Goal: Browse casually: Explore the website without a specific task or goal

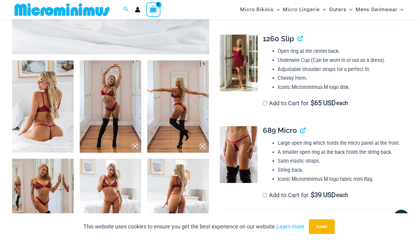
scroll to position [298, 0]
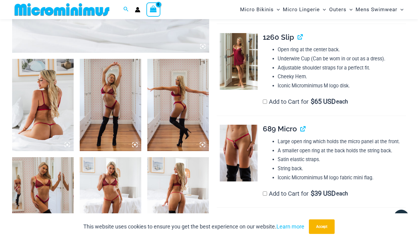
click at [246, 84] on img at bounding box center [239, 61] width 38 height 57
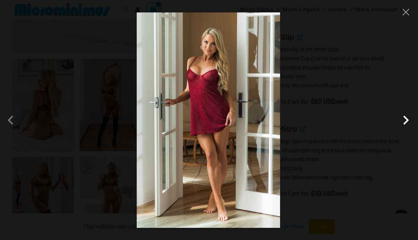
click at [408, 120] on span at bounding box center [406, 120] width 18 height 18
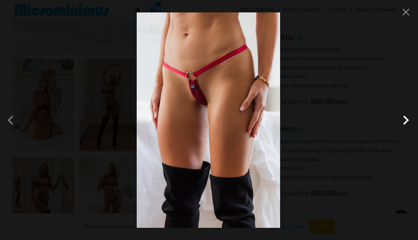
click at [408, 120] on span at bounding box center [406, 120] width 18 height 18
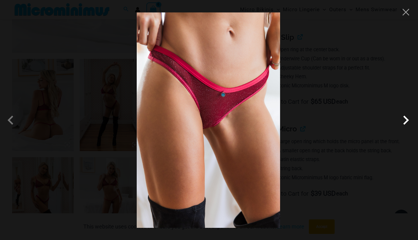
click at [408, 120] on span at bounding box center [406, 120] width 18 height 18
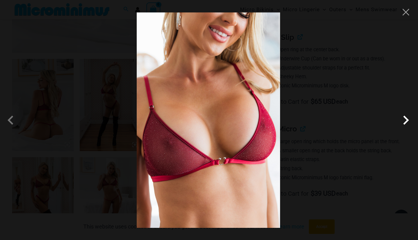
click at [408, 120] on span at bounding box center [406, 120] width 18 height 18
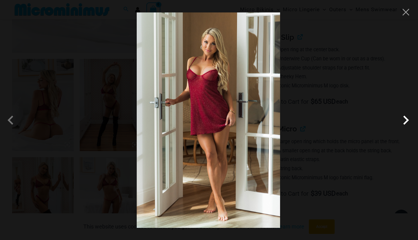
click at [408, 120] on span at bounding box center [406, 120] width 18 height 18
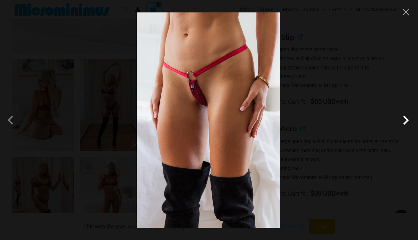
click at [408, 120] on span at bounding box center [406, 120] width 18 height 18
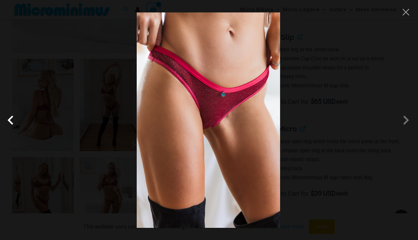
click at [10, 120] on span at bounding box center [12, 120] width 18 height 18
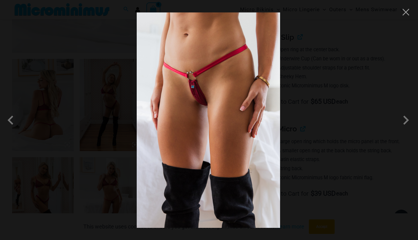
click at [321, 104] on div at bounding box center [209, 120] width 418 height 240
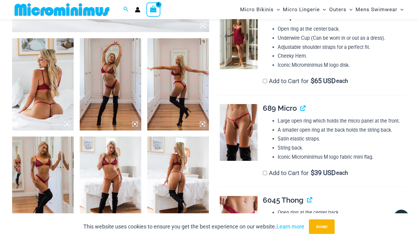
scroll to position [319, 0]
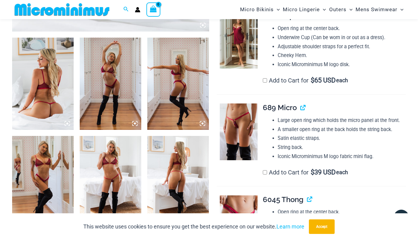
click at [32, 99] on img at bounding box center [43, 84] width 62 height 92
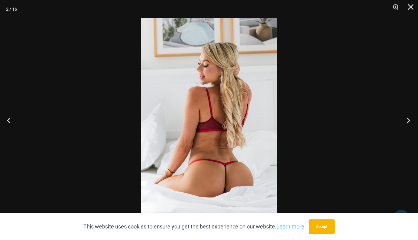
click at [410, 120] on button "Next" at bounding box center [406, 120] width 23 height 30
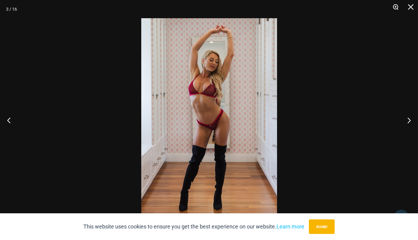
click at [396, 5] on button "Zoom" at bounding box center [393, 9] width 15 height 18
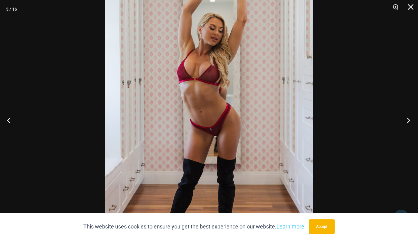
click at [410, 121] on button "Next" at bounding box center [406, 120] width 23 height 30
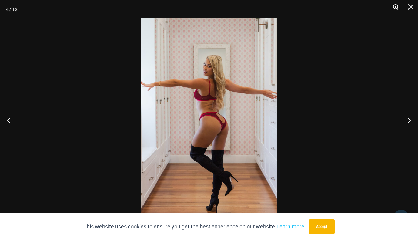
click at [393, 5] on button "Zoom" at bounding box center [393, 9] width 15 height 18
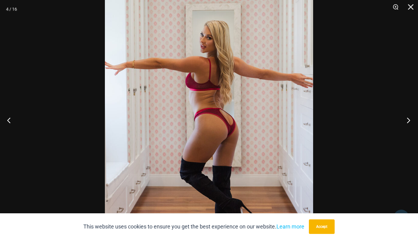
click at [408, 119] on button "Next" at bounding box center [406, 120] width 23 height 30
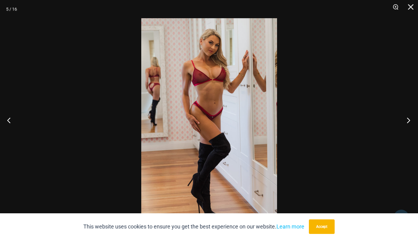
click at [408, 119] on button "Next" at bounding box center [406, 120] width 23 height 30
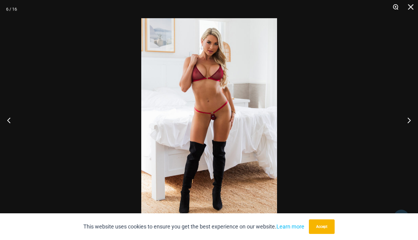
click at [396, 6] on button "Zoom" at bounding box center [393, 9] width 15 height 18
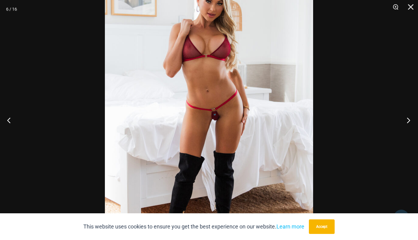
click at [411, 120] on button "Next" at bounding box center [406, 120] width 23 height 30
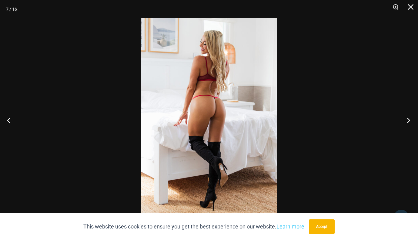
click at [411, 120] on button "Next" at bounding box center [406, 120] width 23 height 30
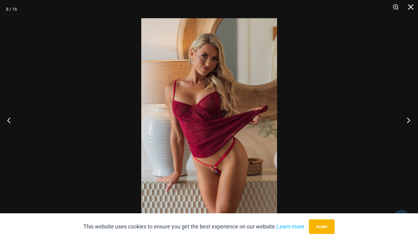
click at [409, 121] on button "Next" at bounding box center [406, 120] width 23 height 30
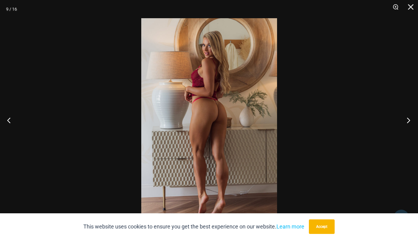
click at [409, 121] on button "Next" at bounding box center [406, 120] width 23 height 30
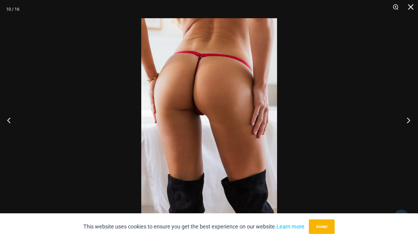
click at [409, 121] on button "Next" at bounding box center [406, 120] width 23 height 30
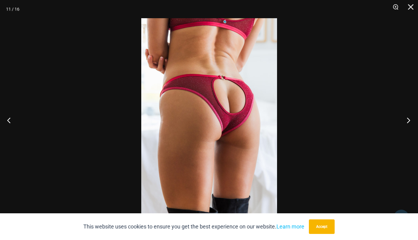
click at [409, 121] on button "Next" at bounding box center [406, 120] width 23 height 30
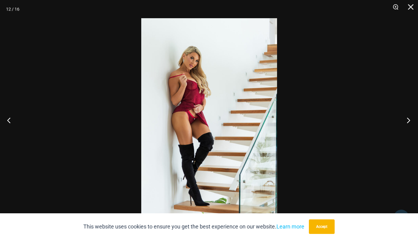
click at [409, 121] on button "Next" at bounding box center [406, 120] width 23 height 30
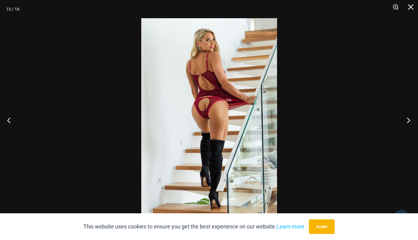
click at [409, 121] on button "Next" at bounding box center [406, 120] width 23 height 30
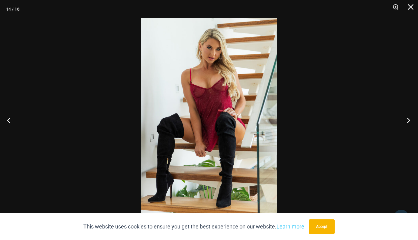
click at [409, 121] on button "Next" at bounding box center [406, 120] width 23 height 30
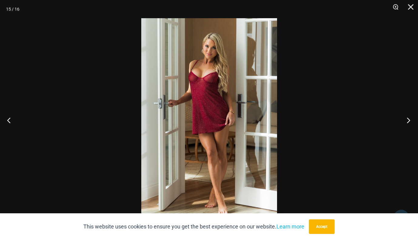
click at [409, 121] on button "Next" at bounding box center [406, 120] width 23 height 30
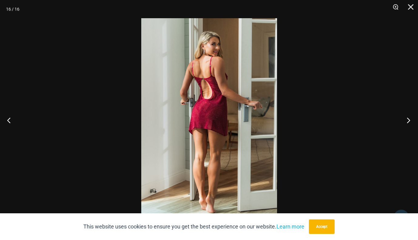
click at [409, 121] on button "Next" at bounding box center [406, 120] width 23 height 30
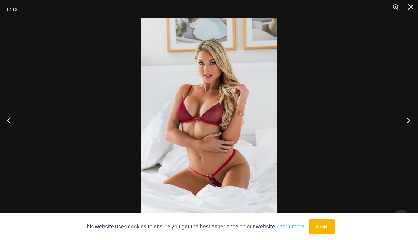
click at [409, 121] on button "Next" at bounding box center [406, 120] width 23 height 30
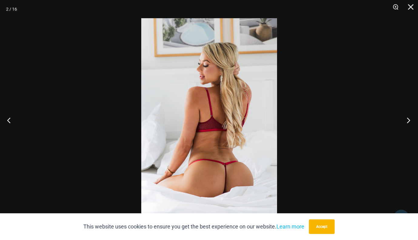
click at [409, 121] on button "Next" at bounding box center [406, 120] width 23 height 30
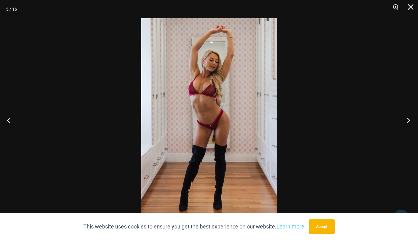
click at [409, 121] on button "Next" at bounding box center [406, 120] width 23 height 30
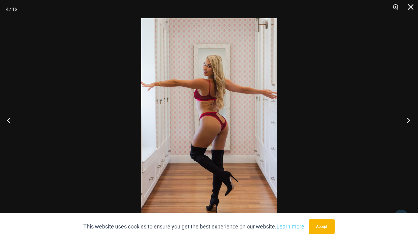
click at [409, 121] on button "Next" at bounding box center [406, 120] width 23 height 30
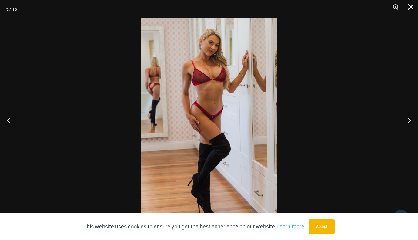
click at [408, 6] on button "Close" at bounding box center [408, 9] width 15 height 18
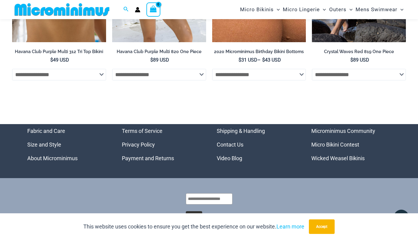
scroll to position [2127, 0]
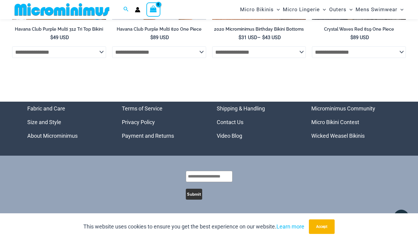
click at [335, 121] on link "Micro Bikini Contest" at bounding box center [335, 122] width 48 height 6
